Goal: Task Accomplishment & Management: Use online tool/utility

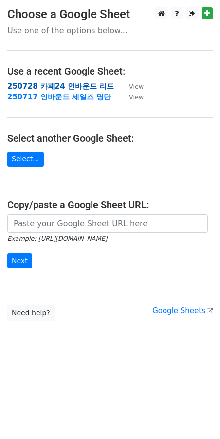
click at [79, 85] on strong "250728 카페24 인바운드 리드" at bounding box center [60, 86] width 107 height 9
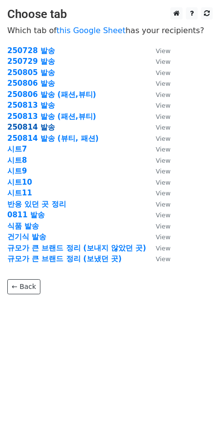
click at [39, 125] on strong "250814 발송" at bounding box center [31, 127] width 48 height 9
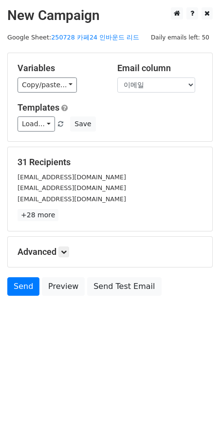
click at [95, 254] on h5 "Advanced" at bounding box center [110, 252] width 185 height 11
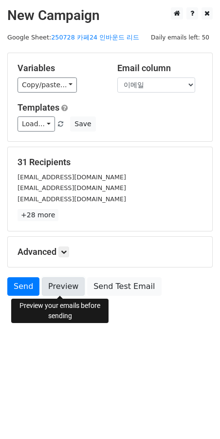
click at [68, 289] on link "Preview" at bounding box center [63, 286] width 43 height 19
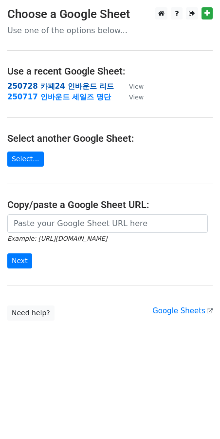
click at [79, 85] on strong "250728 카페24 인바운드 리드" at bounding box center [60, 86] width 107 height 9
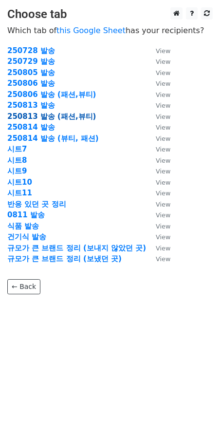
click at [37, 115] on strong "250813 발송 (패션,뷰티)" at bounding box center [51, 116] width 89 height 9
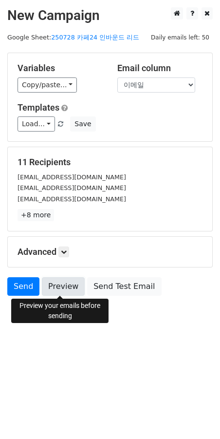
click at [57, 289] on link "Preview" at bounding box center [63, 286] width 43 height 19
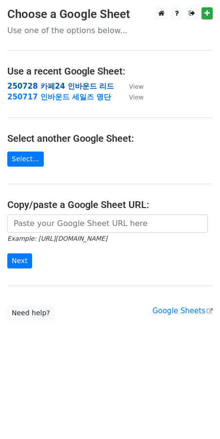
click at [43, 84] on strong "250728 카페24 인바운드 리드" at bounding box center [60, 86] width 107 height 9
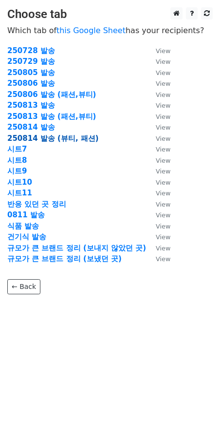
click at [67, 139] on strong "250814 발송 (뷰티, 패션)" at bounding box center [53, 138] width 92 height 9
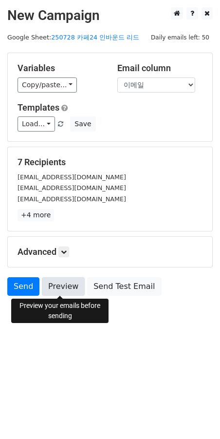
click at [73, 284] on link "Preview" at bounding box center [63, 286] width 43 height 19
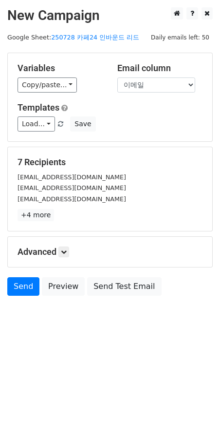
click at [29, 325] on body "New Campaign Daily emails left: 50 Google Sheet: 250728 카페24 인바운드 리드 Variables …" at bounding box center [110, 173] width 220 height 333
click at [26, 286] on link "Send" at bounding box center [23, 286] width 32 height 19
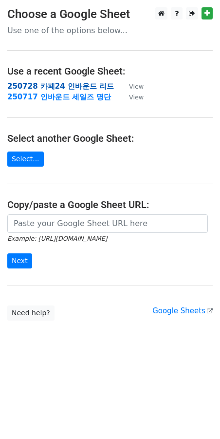
click at [70, 86] on strong "250728 카페24 인바운드 리드" at bounding box center [60, 86] width 107 height 9
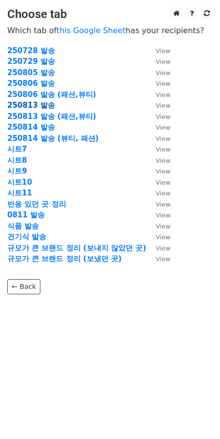
click at [47, 102] on strong "250813 발송" at bounding box center [31, 105] width 48 height 9
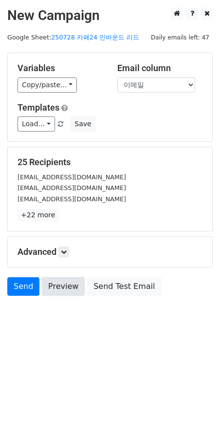
click at [60, 295] on link "Preview" at bounding box center [63, 286] width 43 height 19
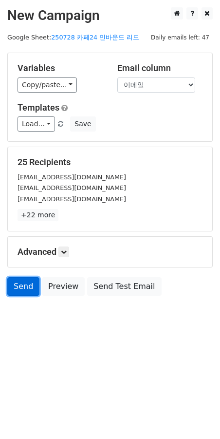
click at [29, 285] on link "Send" at bounding box center [23, 286] width 32 height 19
